Goal: Task Accomplishment & Management: Use online tool/utility

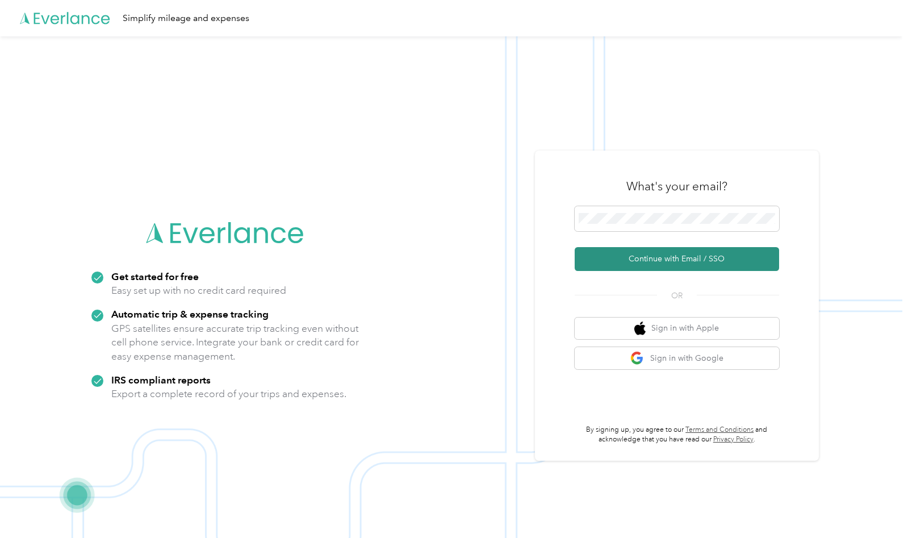
click at [655, 259] on button "Continue with Email / SSO" at bounding box center [677, 259] width 204 height 24
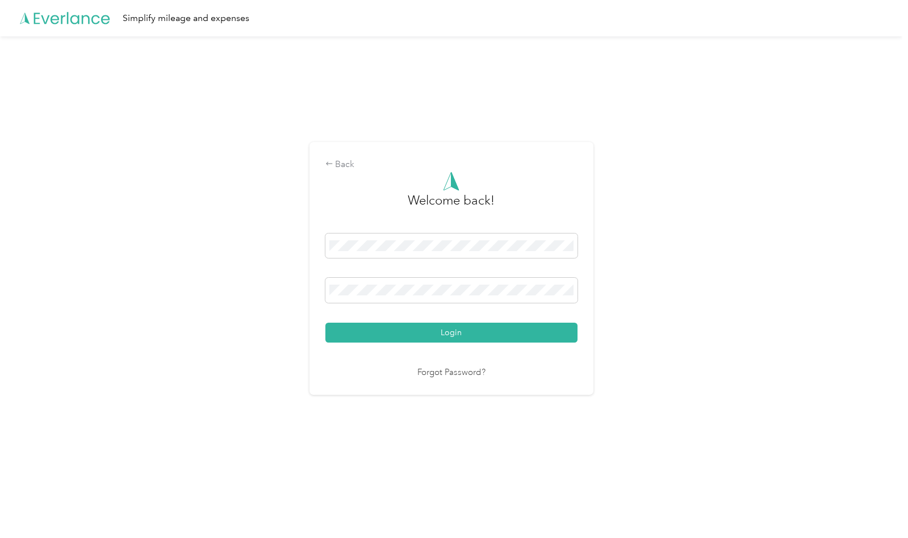
click at [454, 332] on button "Login" at bounding box center [451, 333] width 252 height 20
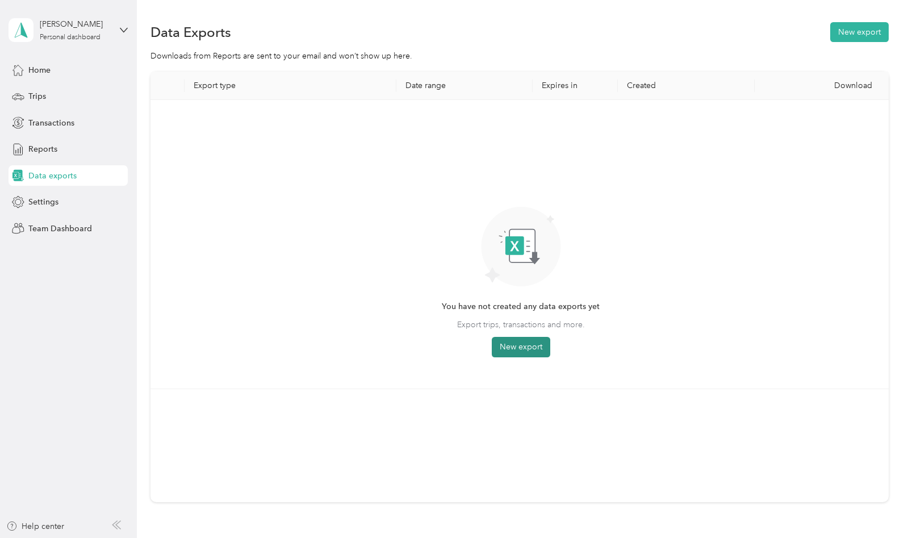
click at [525, 346] on button "New export" at bounding box center [521, 347] width 58 height 20
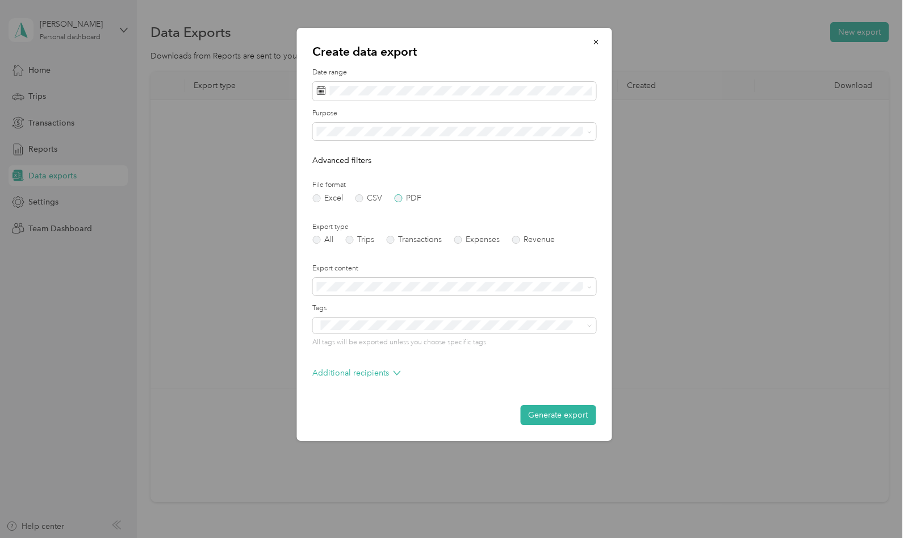
click at [402, 195] on label "PDF" at bounding box center [407, 198] width 27 height 8
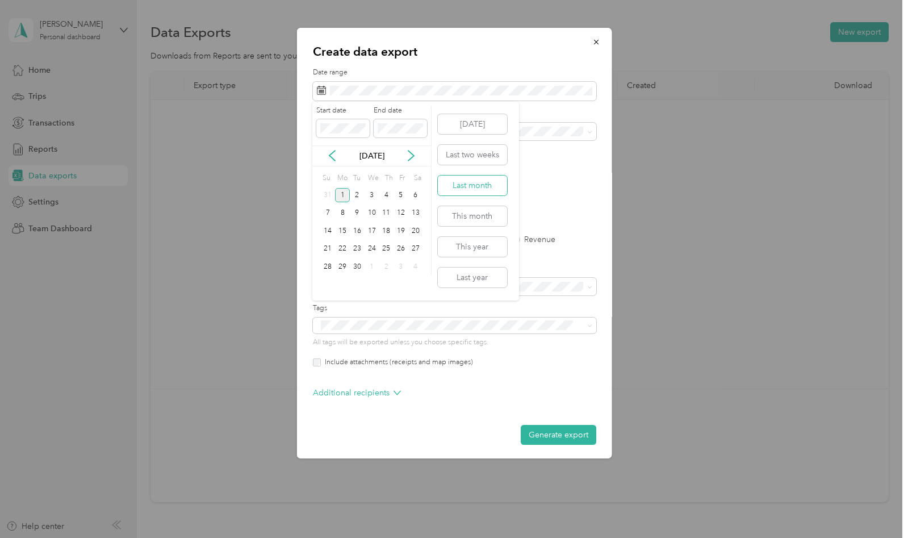
click at [459, 184] on button "Last month" at bounding box center [472, 185] width 69 height 20
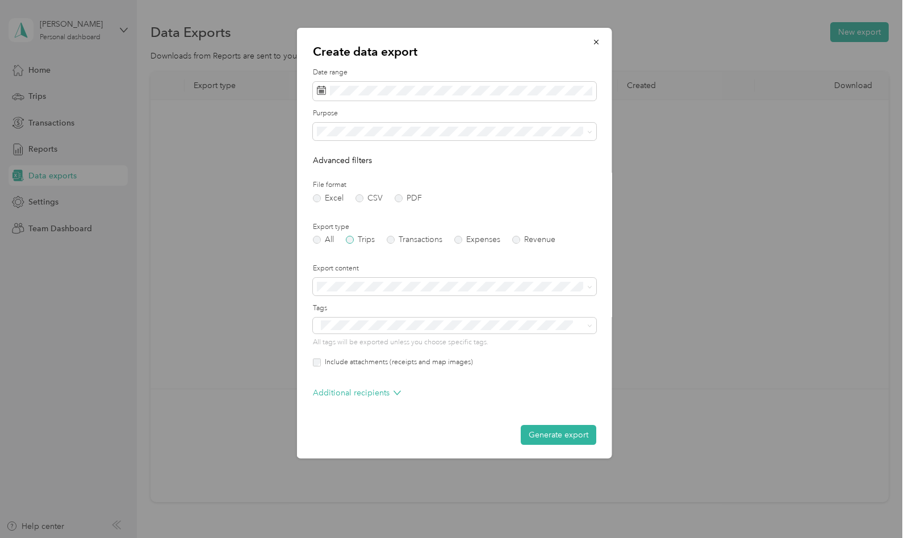
click at [352, 241] on label "Trips" at bounding box center [359, 240] width 29 height 8
click at [555, 434] on button "Generate export" at bounding box center [558, 435] width 76 height 20
